Goal: Check status: Check status

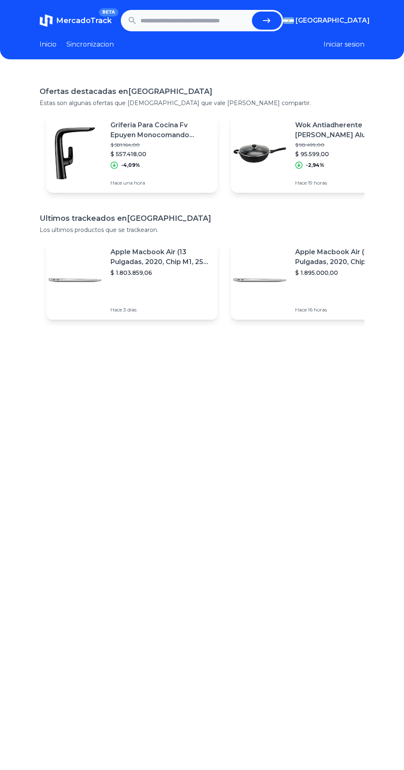
click at [217, 23] on input "text" at bounding box center [194, 21] width 108 height 18
click at [280, 19] on button "submit" at bounding box center [267, 21] width 30 height 18
type input "**********"
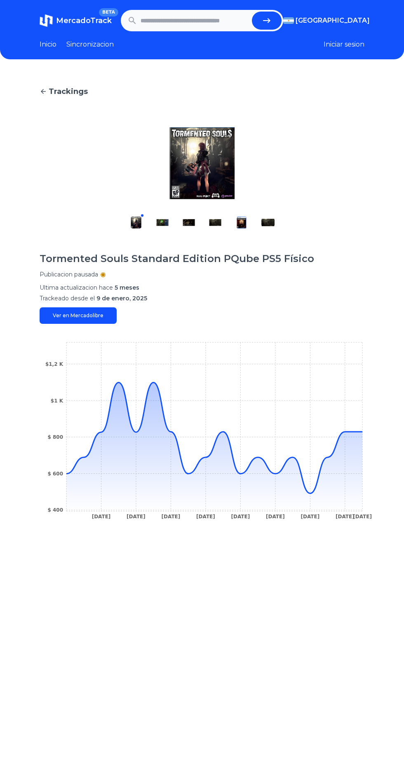
click at [318, 493] on icon at bounding box center [214, 446] width 296 height 129
